Goal: Task Accomplishment & Management: Use online tool/utility

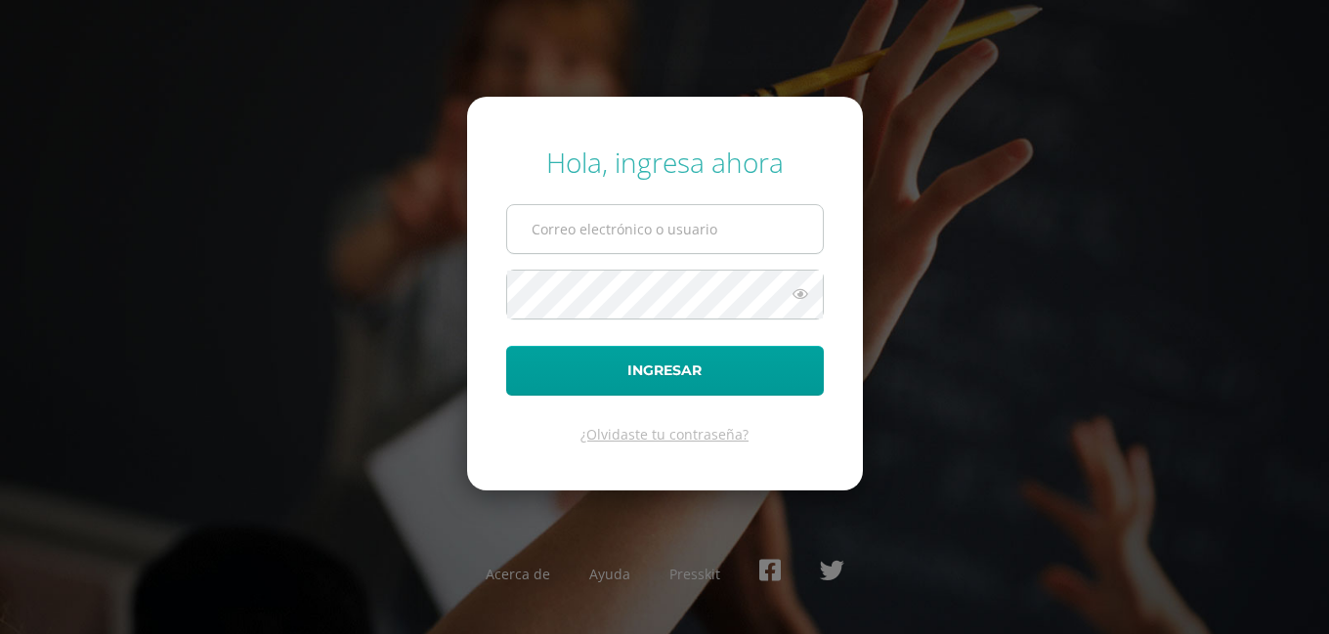
click at [588, 236] on input "text" at bounding box center [665, 229] width 316 height 48
type input "[EMAIL_ADDRESS][DOMAIN_NAME]"
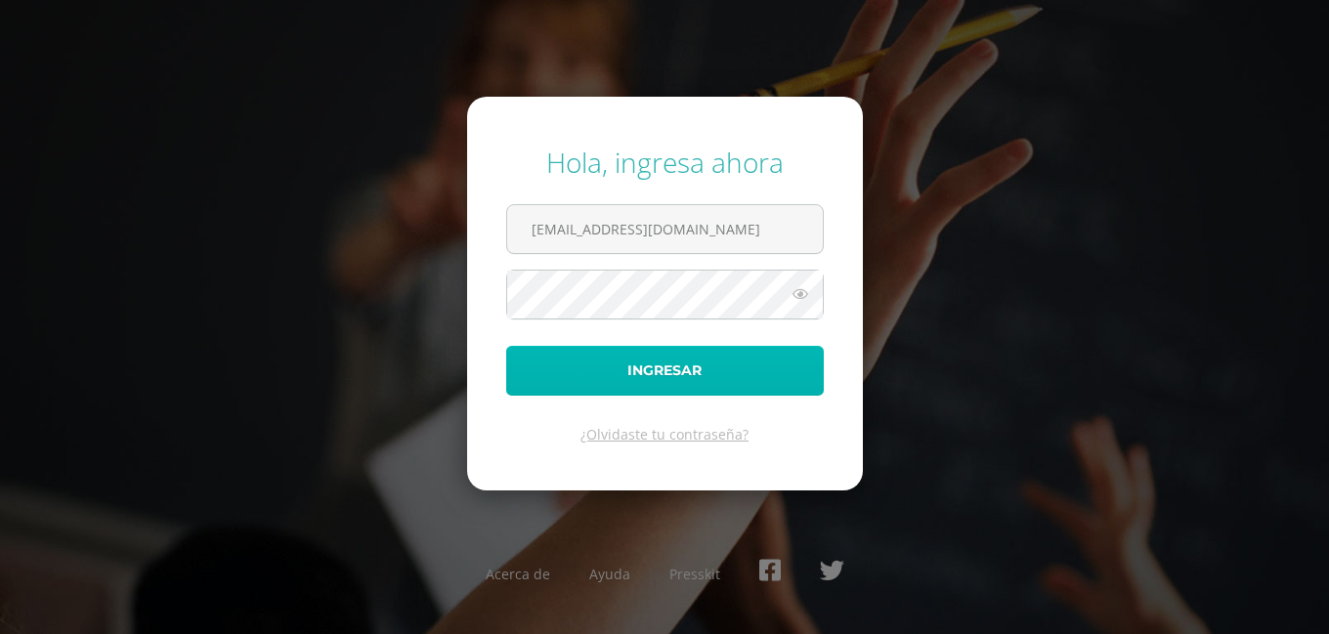
click at [673, 366] on button "Ingresar" at bounding box center [665, 371] width 318 height 50
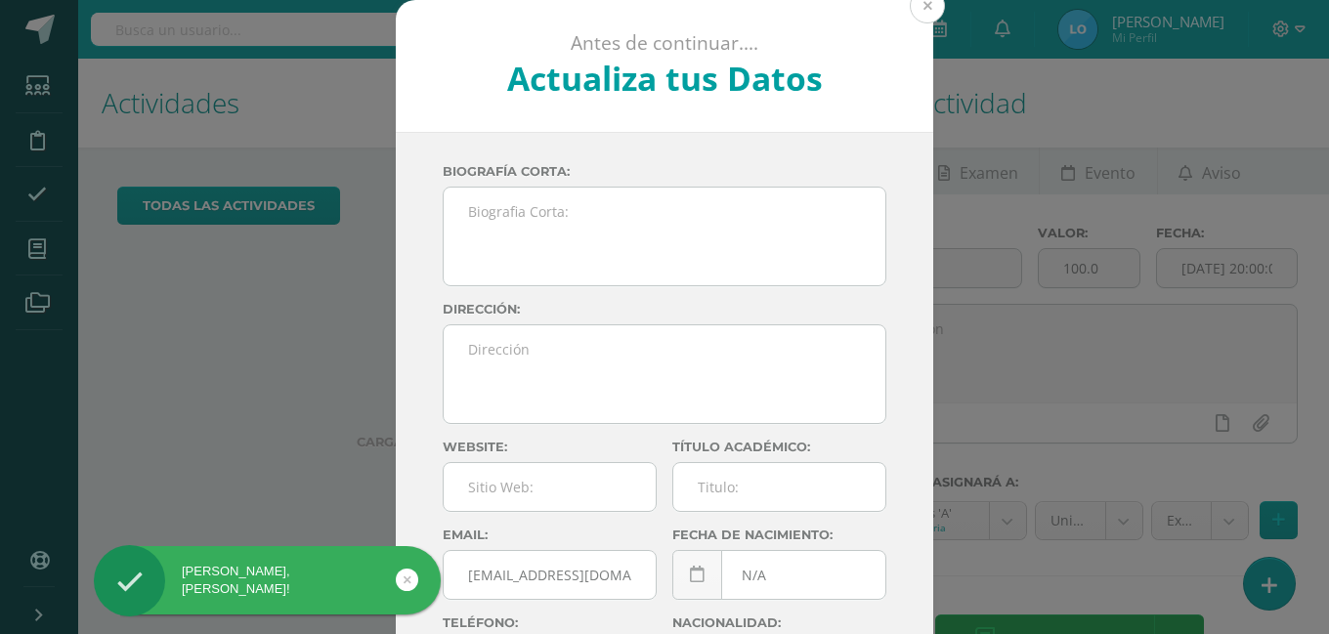
click at [922, 5] on button at bounding box center [927, 5] width 35 height 35
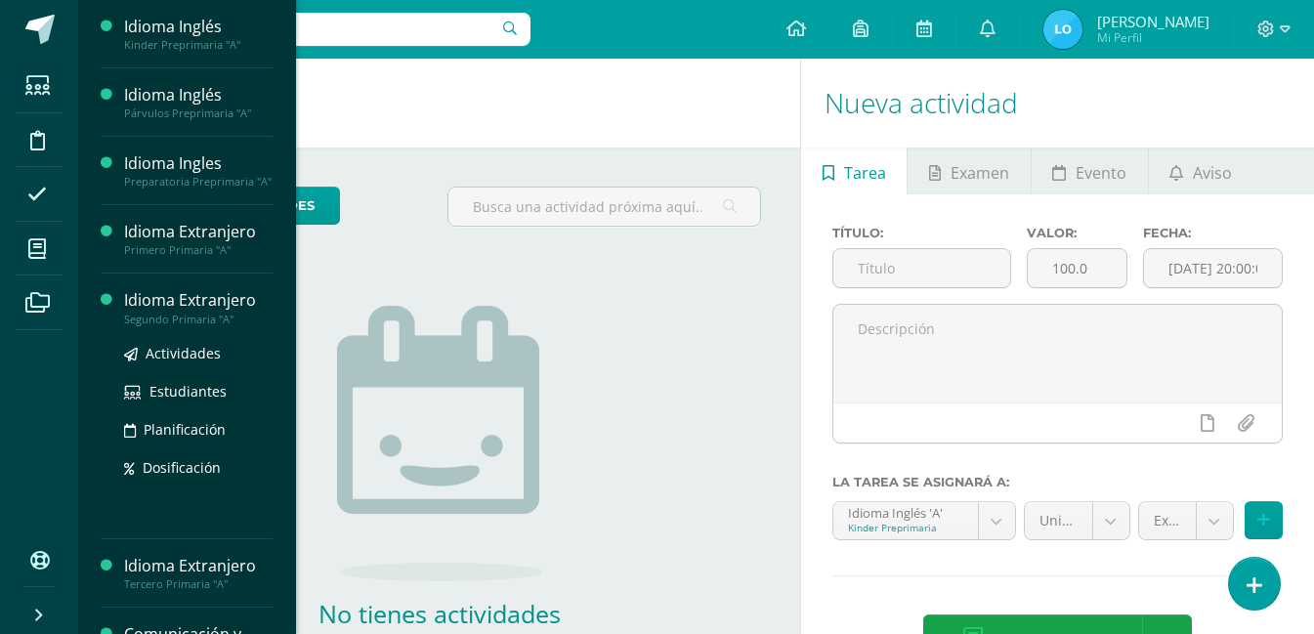
click at [201, 326] on div "Segundo Primaria "A"" at bounding box center [198, 320] width 149 height 14
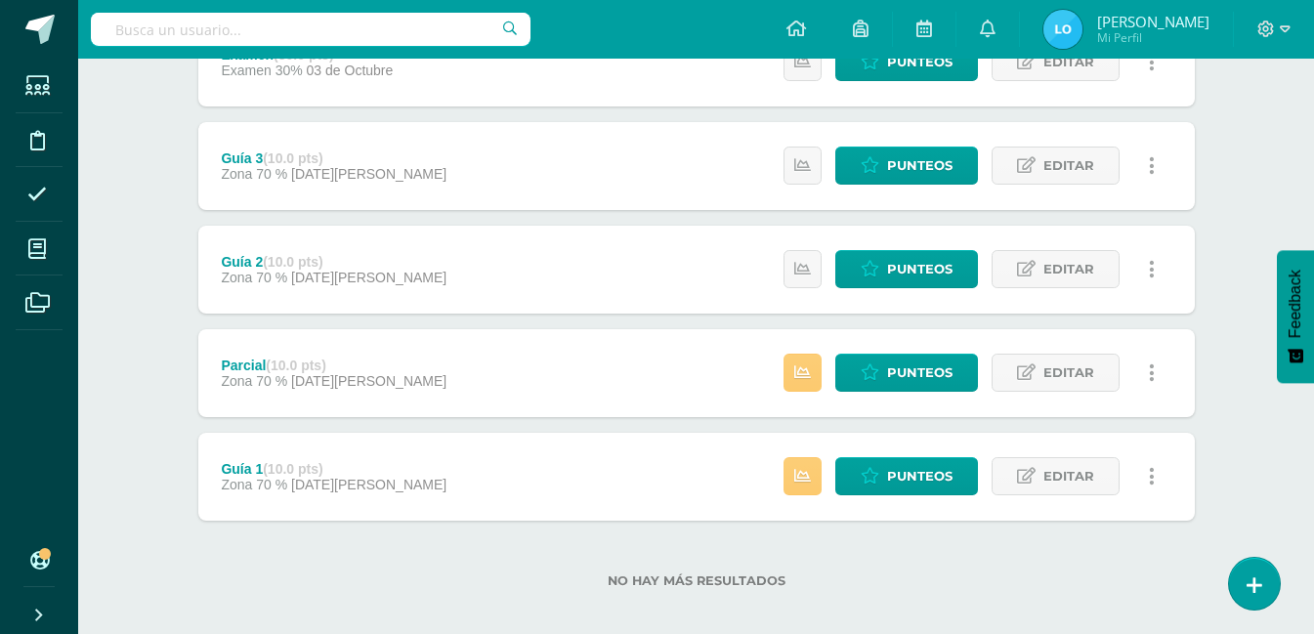
scroll to position [634, 0]
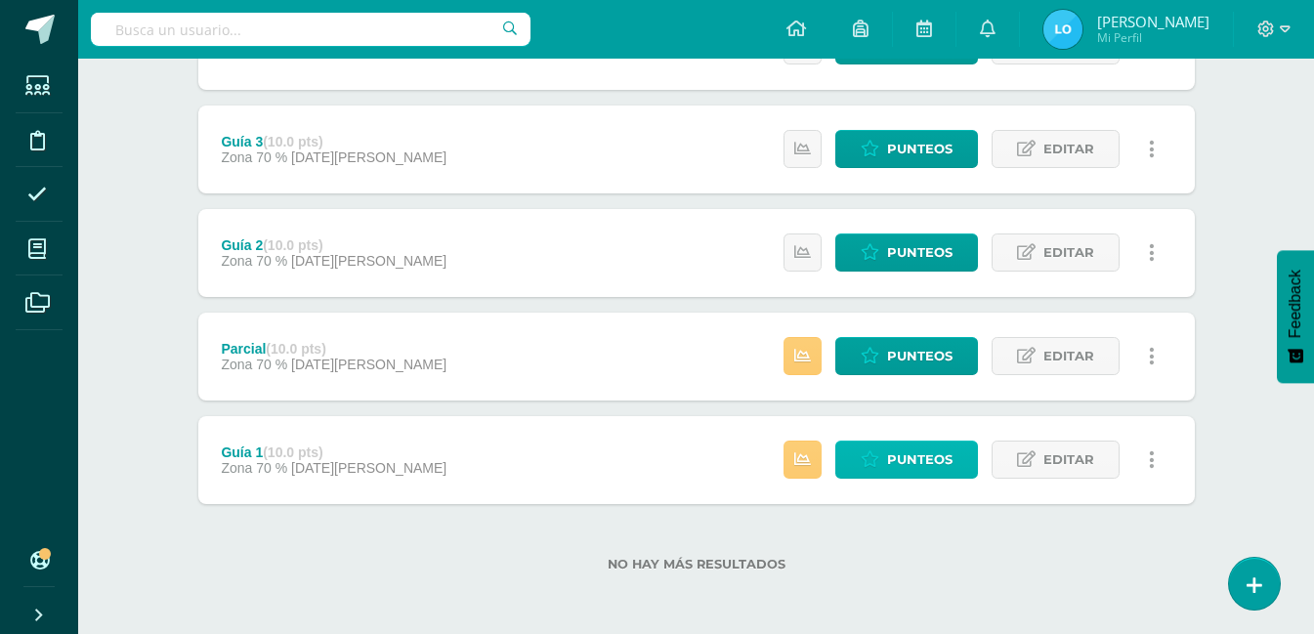
click at [934, 465] on span "Punteos" at bounding box center [919, 460] width 65 height 36
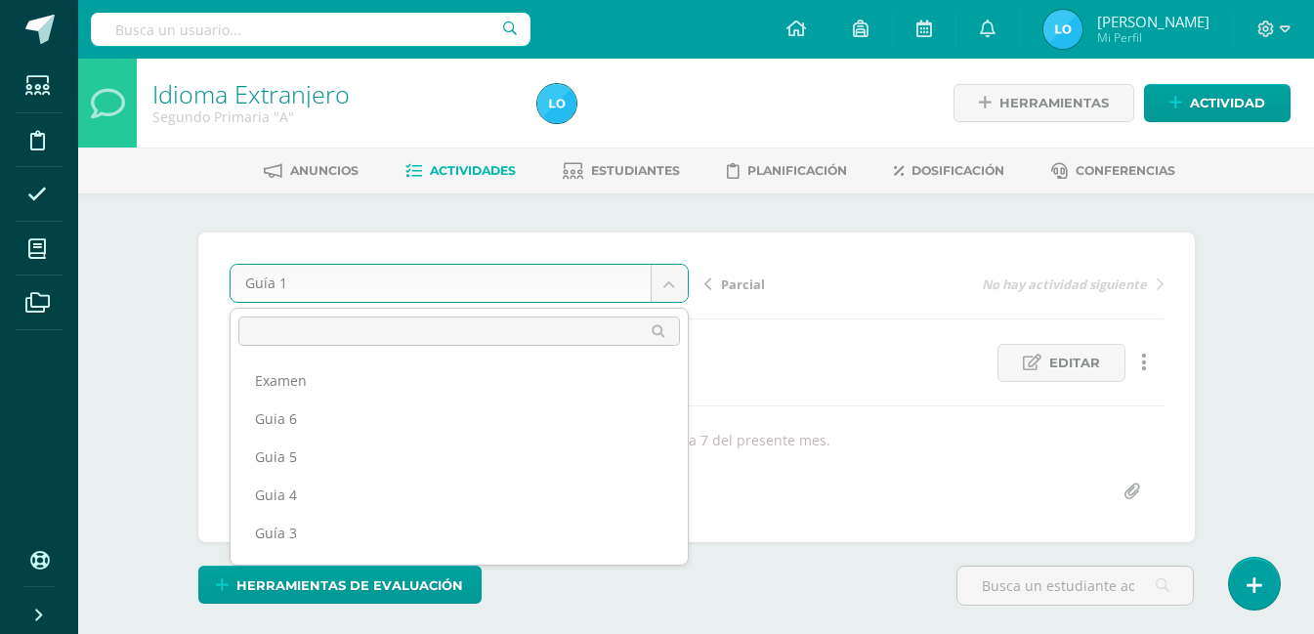
click at [669, 274] on body "Estudiantes Disciplina Asistencia Mis cursos Archivos Soporte Ayuda Reportar un…" at bounding box center [657, 396] width 1314 height 792
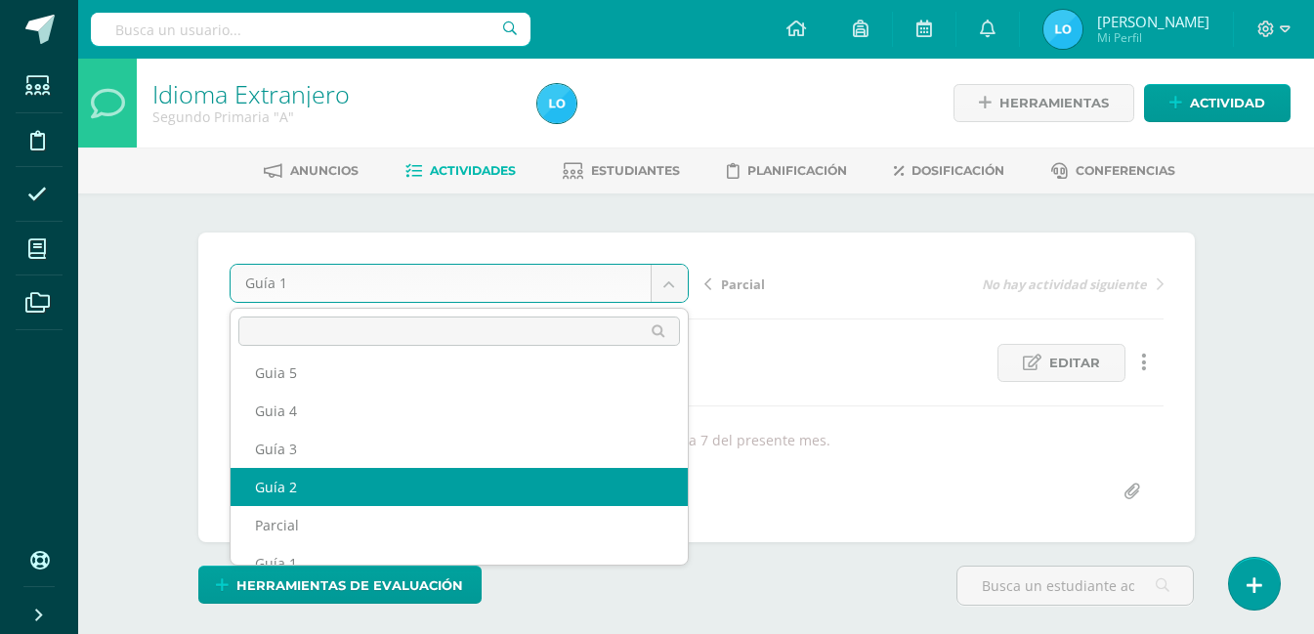
select select "/dashboard/teacher/grade-activity/122201/"
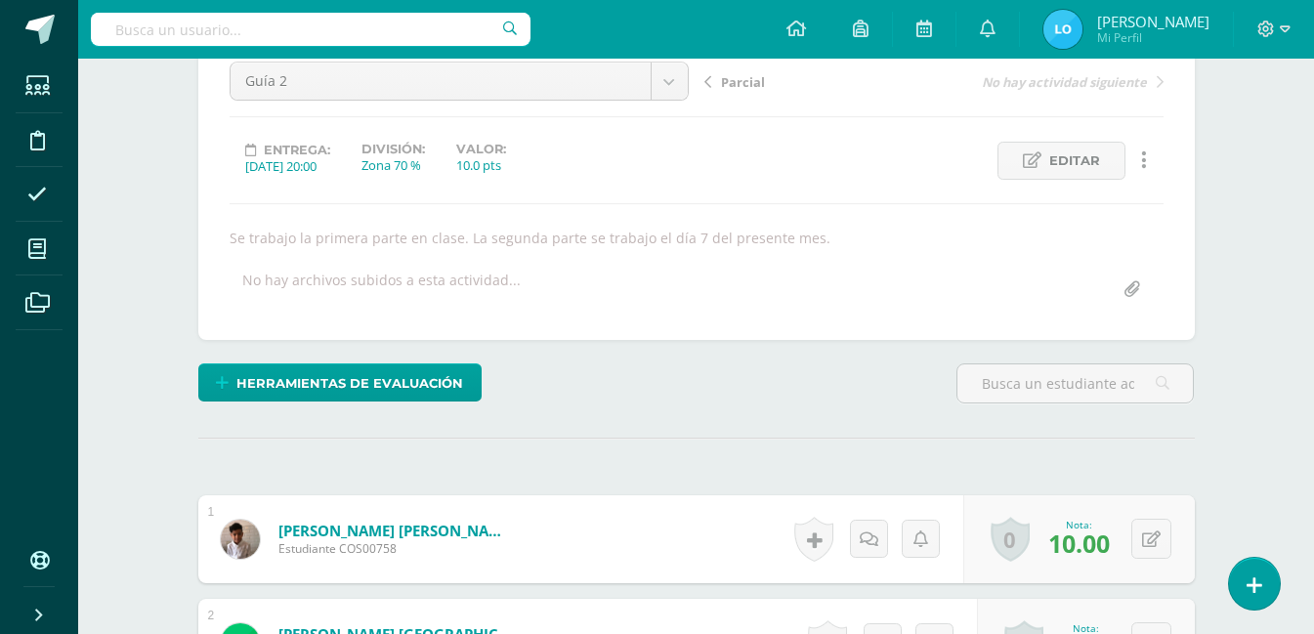
scroll to position [0, 0]
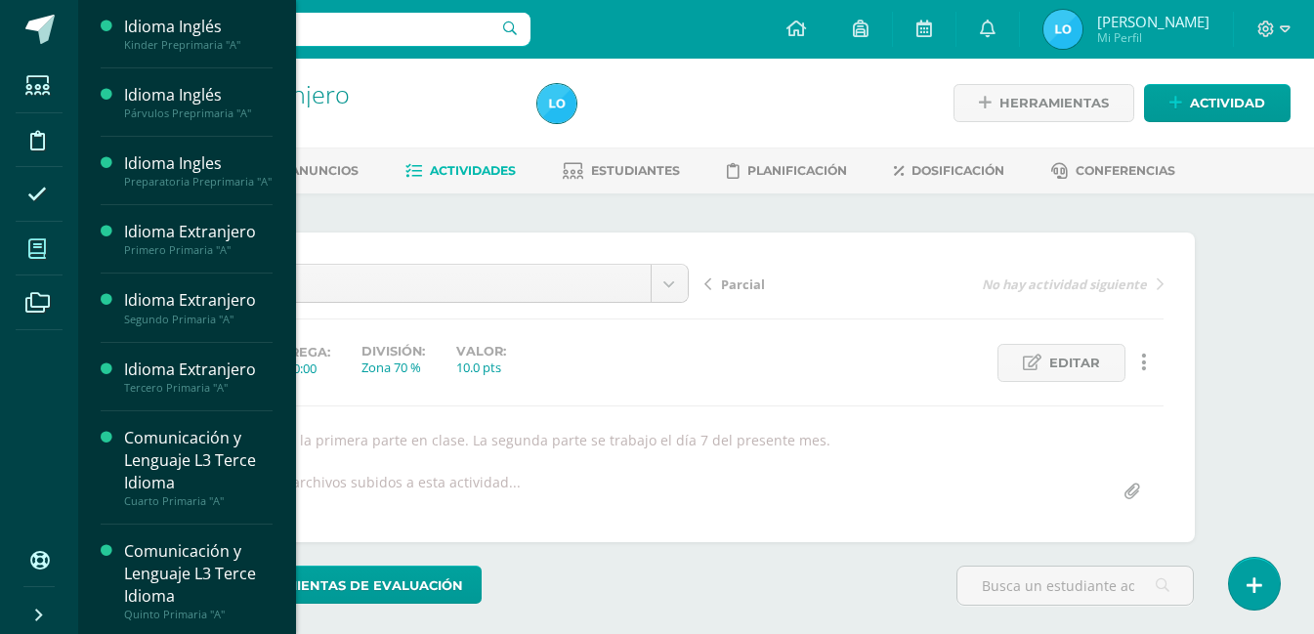
click at [44, 254] on icon at bounding box center [37, 249] width 18 height 20
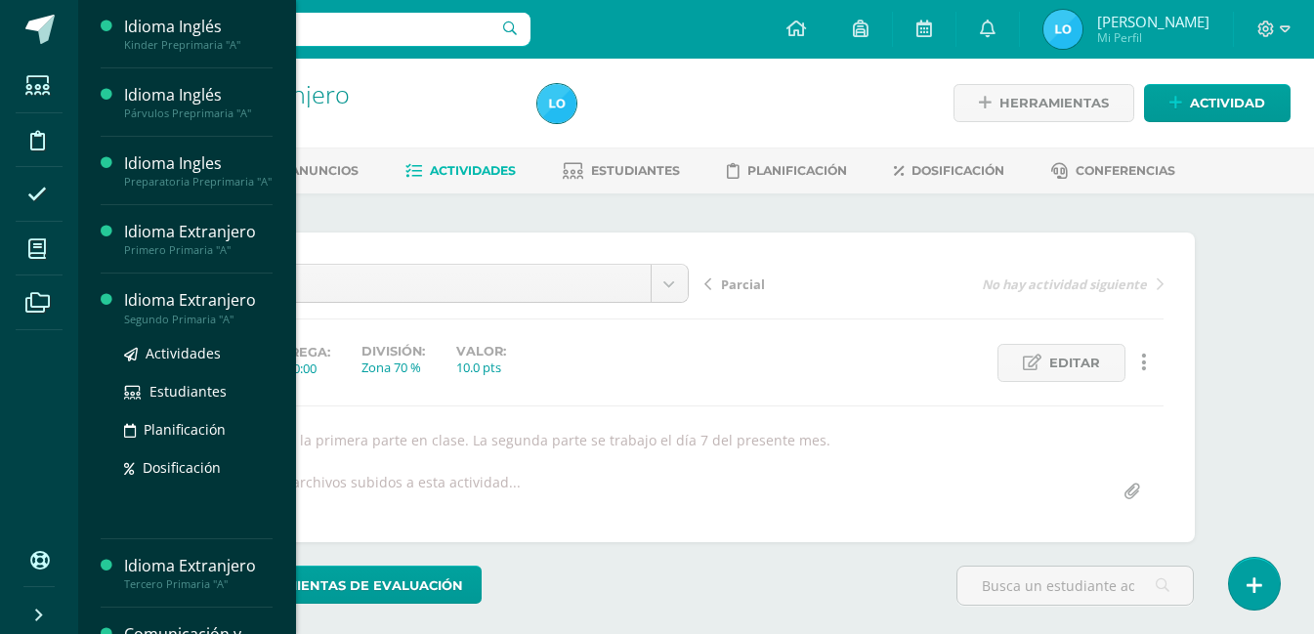
click at [206, 312] on div "Idioma Extranjero" at bounding box center [198, 300] width 149 height 22
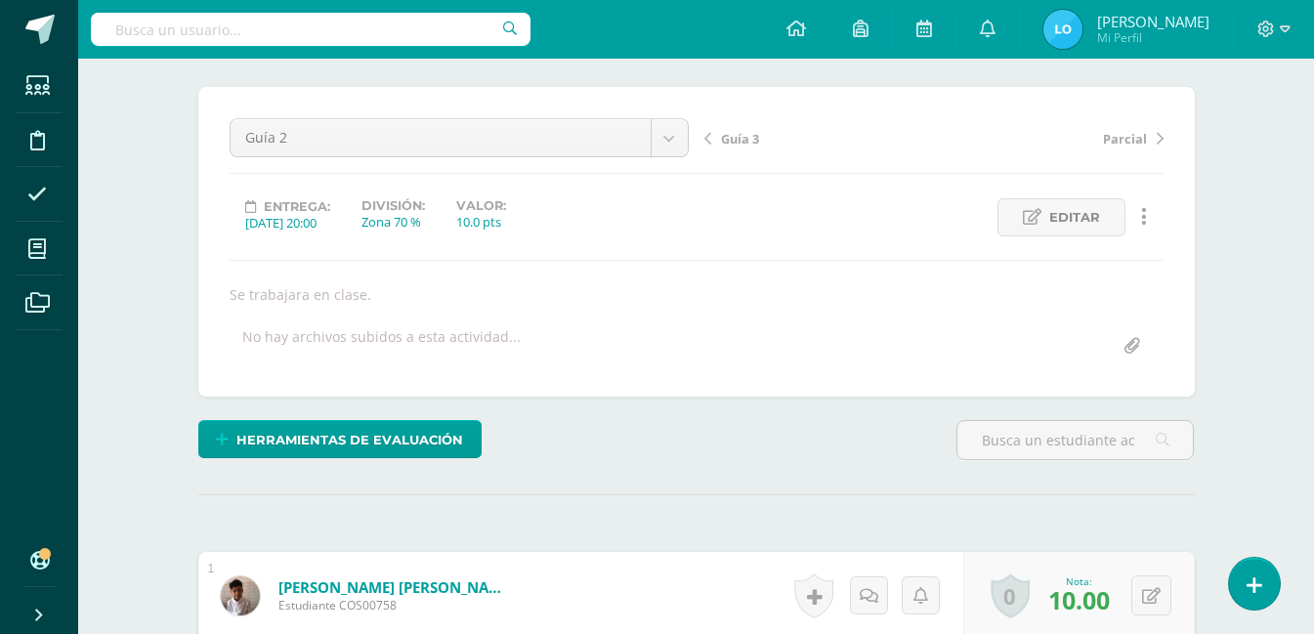
scroll to position [125, 0]
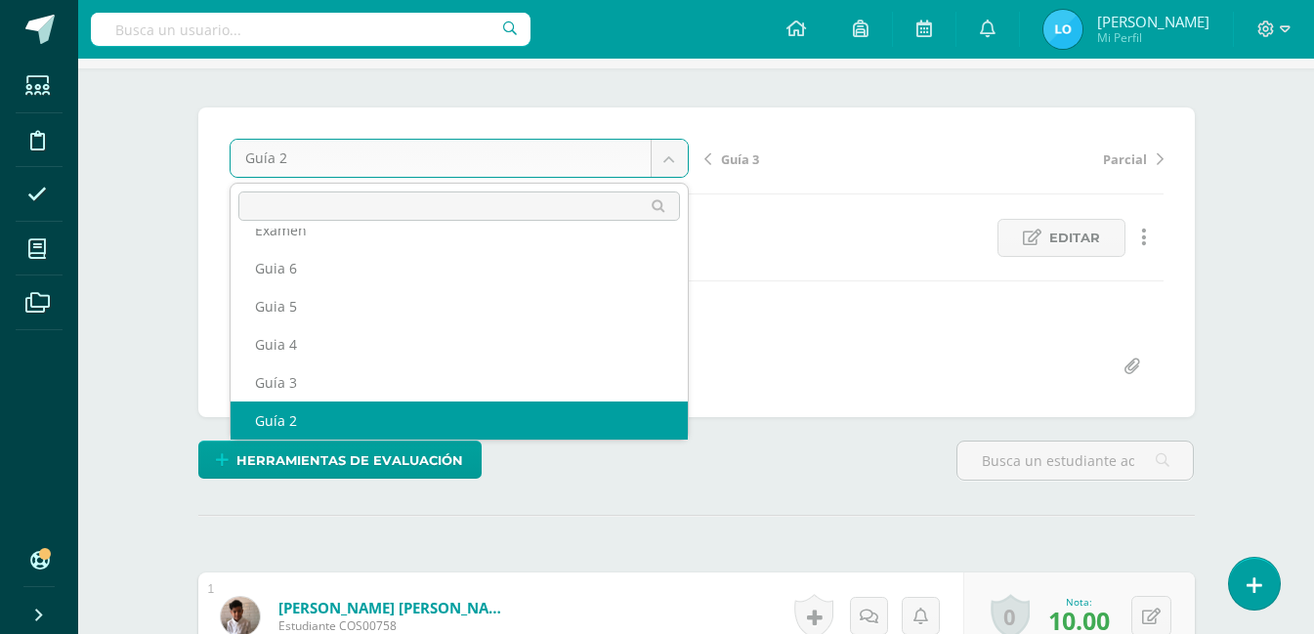
scroll to position [25, 0]
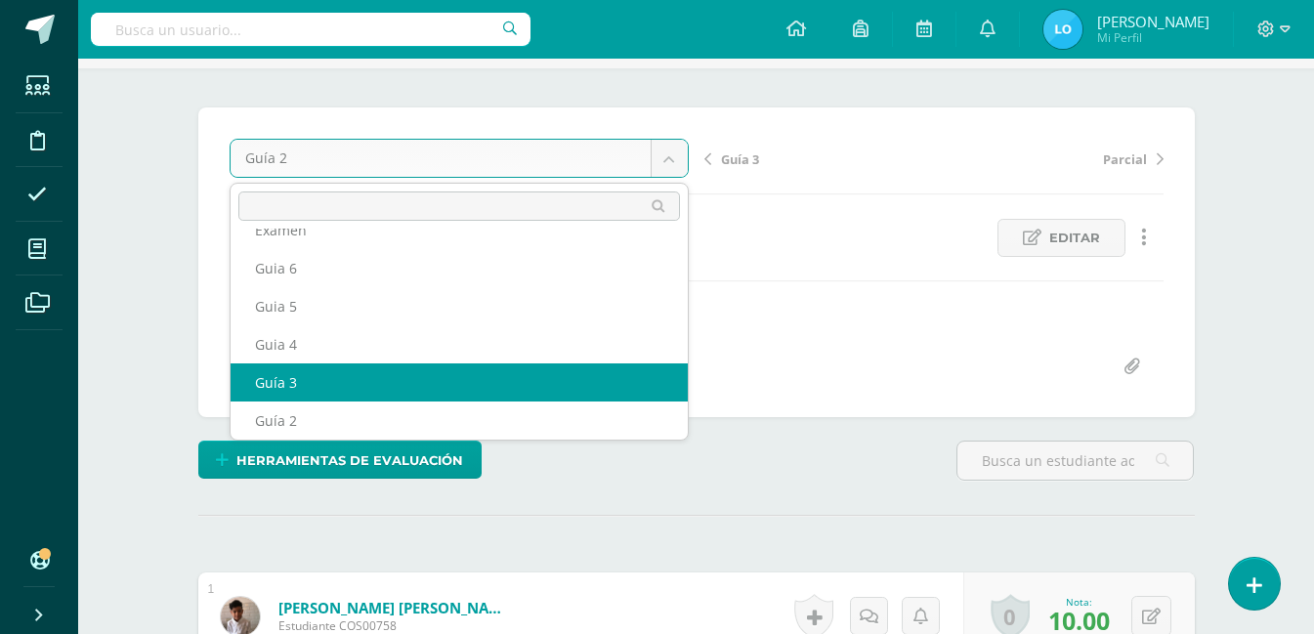
select select "/dashboard/teacher/grade-activity/122204/"
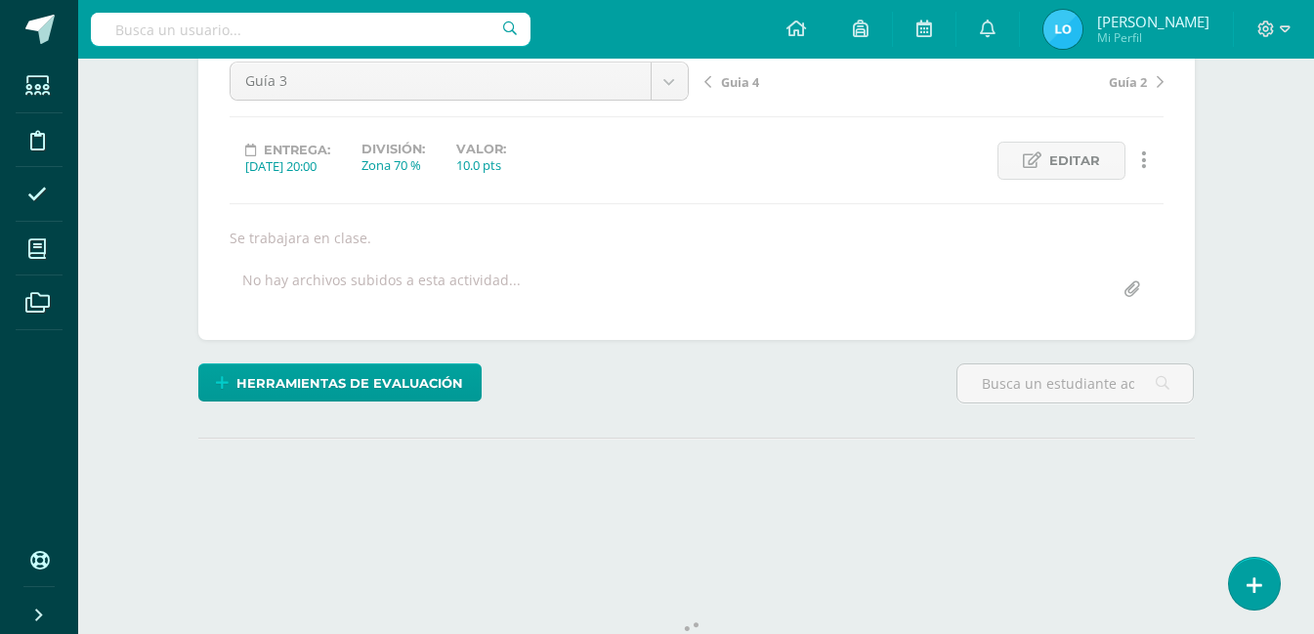
scroll to position [278, 0]
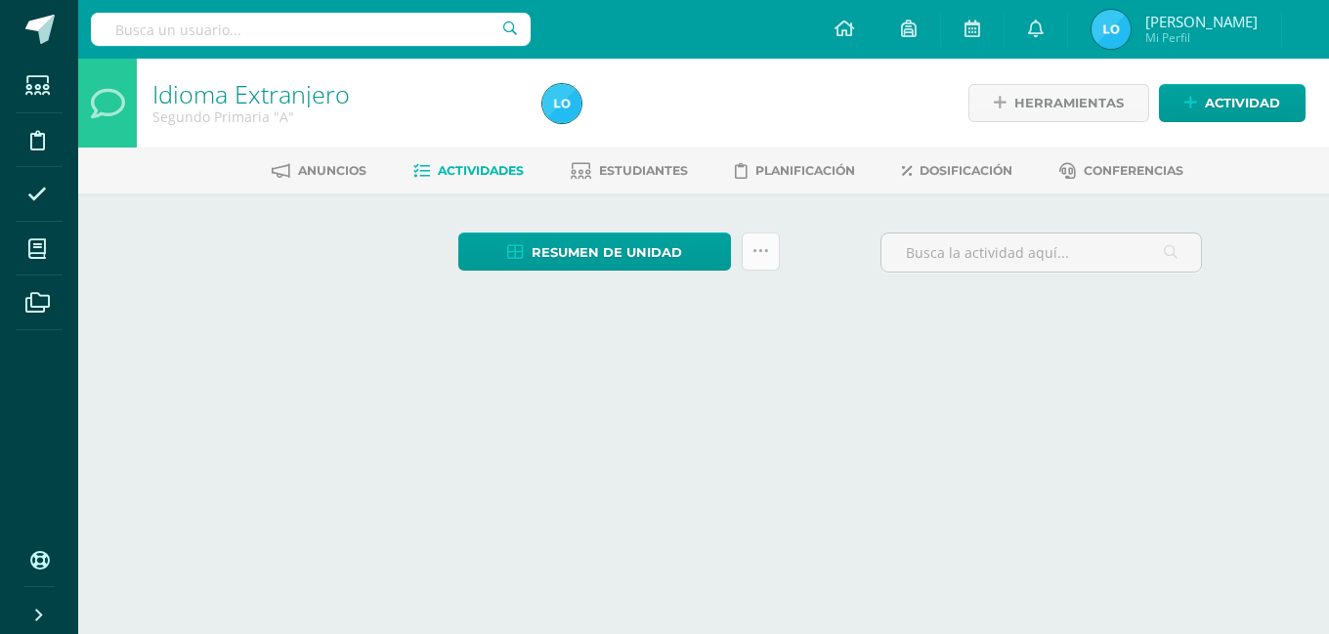
click at [757, 254] on icon at bounding box center [760, 251] width 17 height 17
click at [45, 249] on icon at bounding box center [37, 249] width 18 height 20
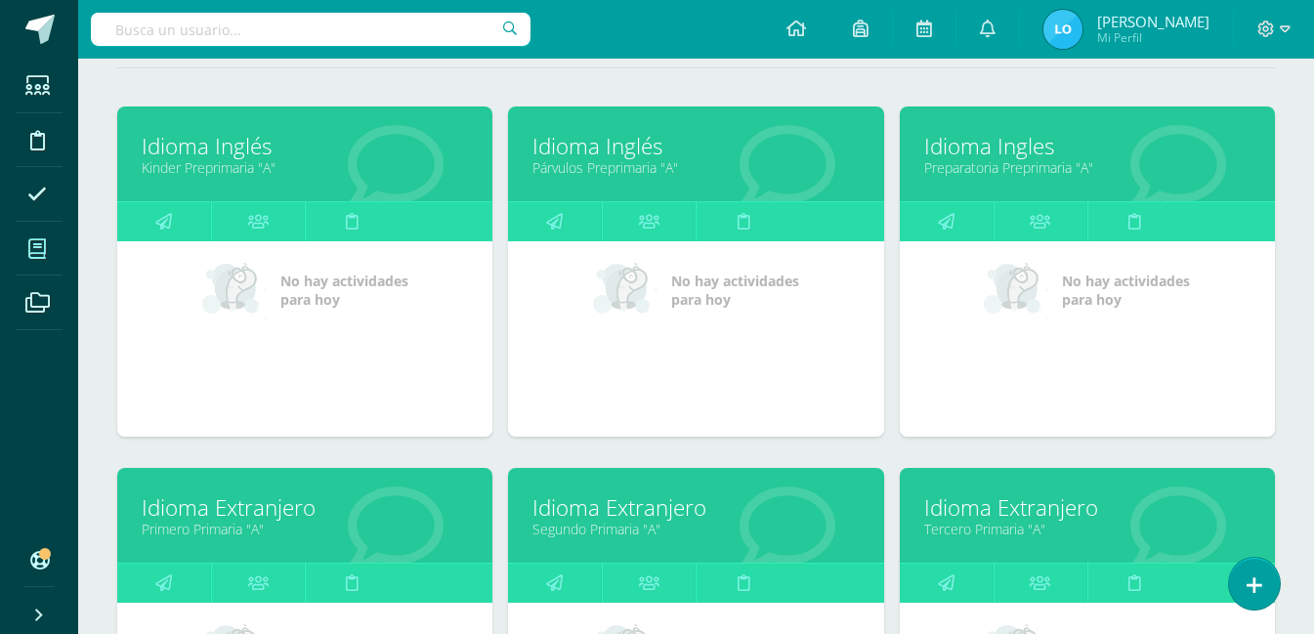
scroll to position [489, 0]
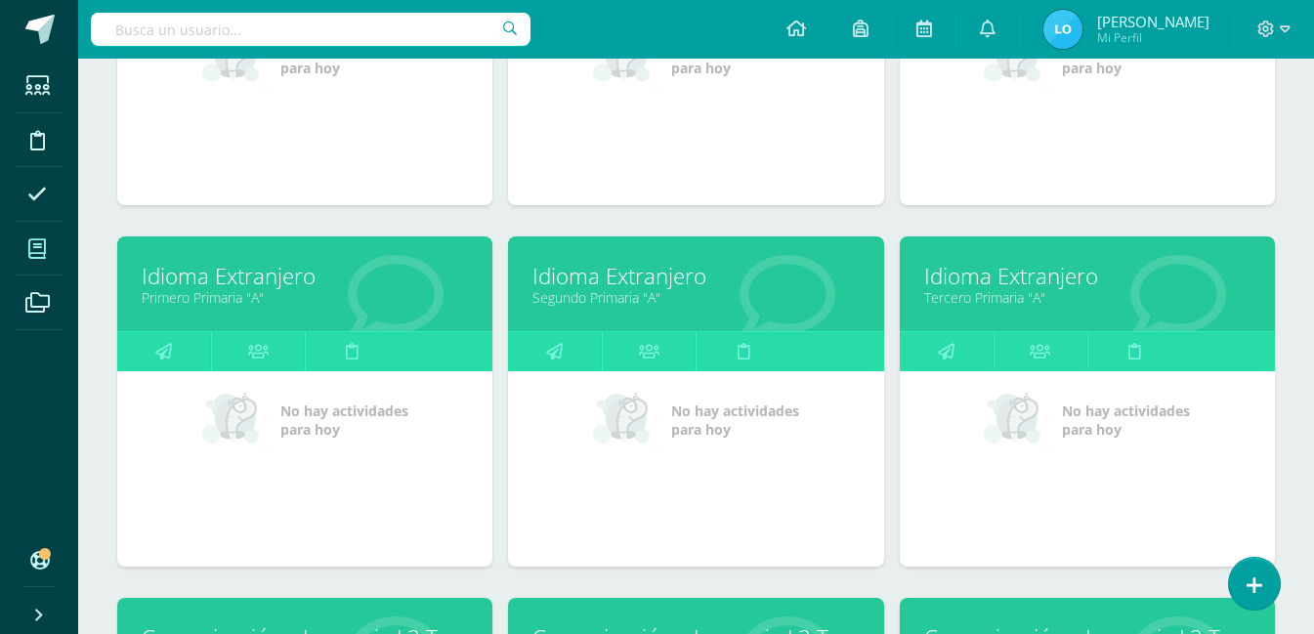
click at [48, 245] on span at bounding box center [38, 249] width 44 height 44
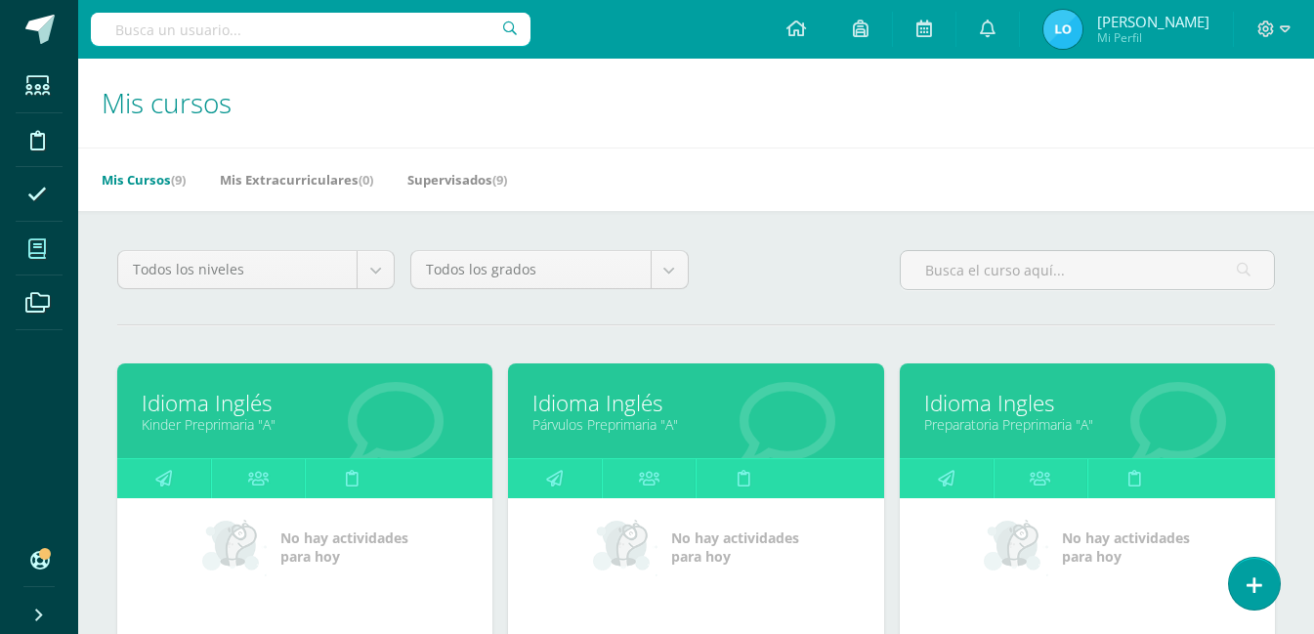
click at [181, 385] on div "Idioma Inglés Kinder Preprimaria "A"" at bounding box center [304, 410] width 375 height 95
click at [48, 258] on span at bounding box center [38, 249] width 44 height 44
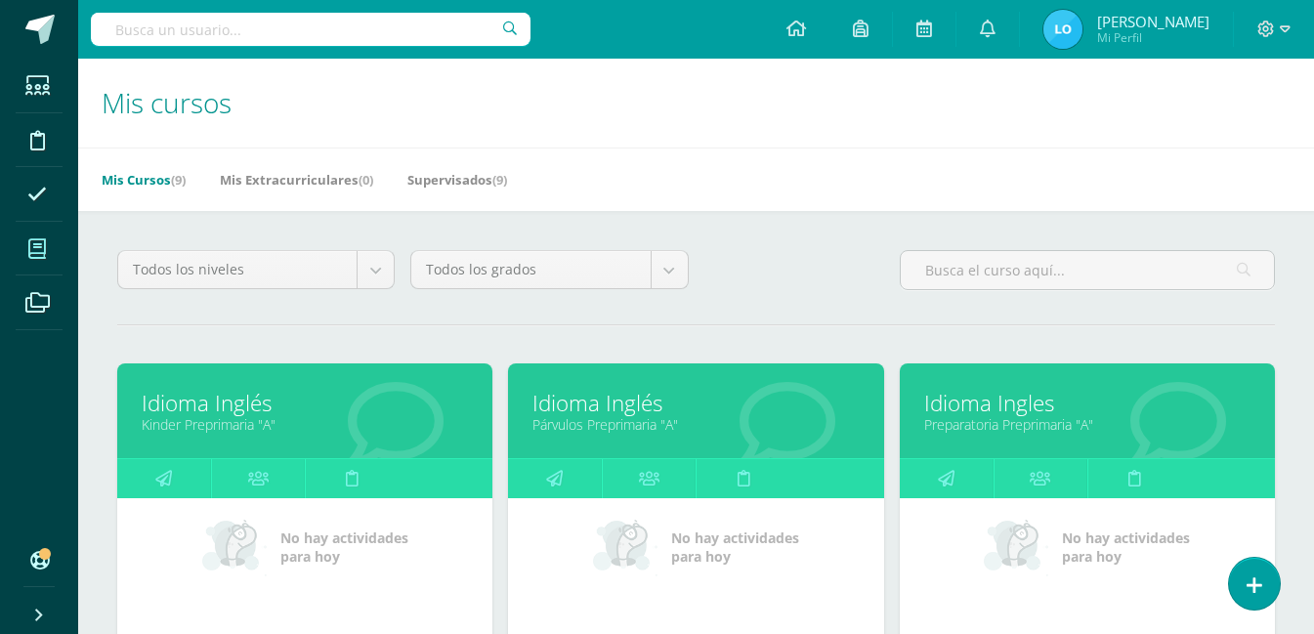
click at [34, 248] on icon at bounding box center [37, 249] width 18 height 20
